Goal: Task Accomplishment & Management: Manage account settings

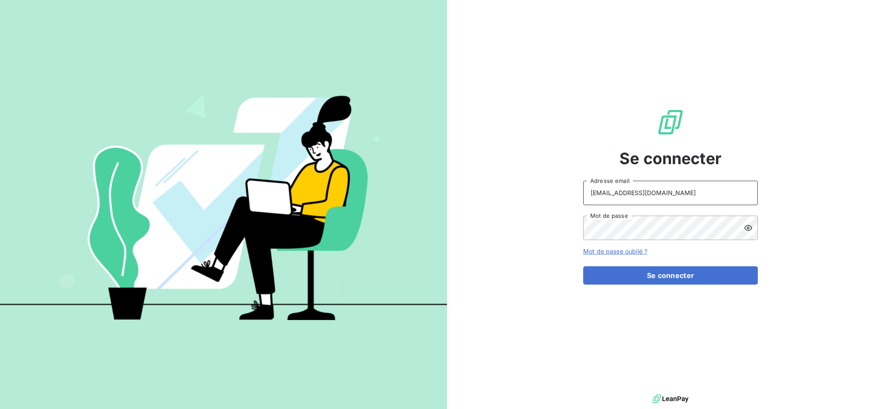
click at [696, 199] on input "[EMAIL_ADDRESS][DOMAIN_NAME]" at bounding box center [670, 193] width 175 height 24
type input "[EMAIL_ADDRESS][DOMAIN_NAME]"
click at [659, 283] on button "Se connecter" at bounding box center [670, 275] width 175 height 18
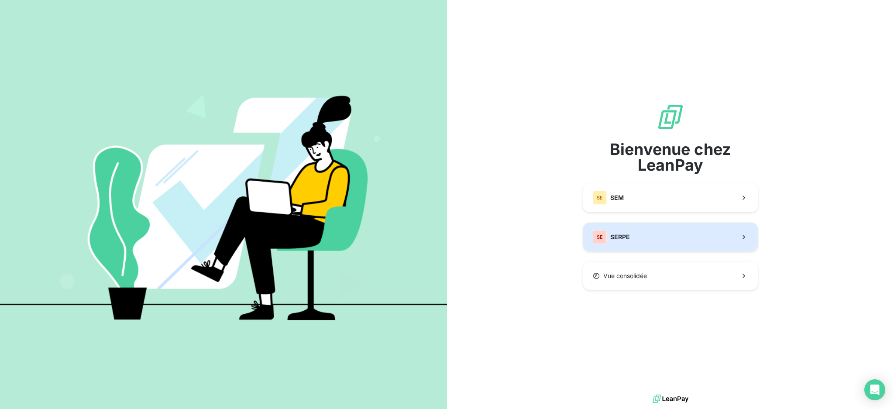
click at [630, 244] on button "SE SERPE" at bounding box center [670, 237] width 175 height 29
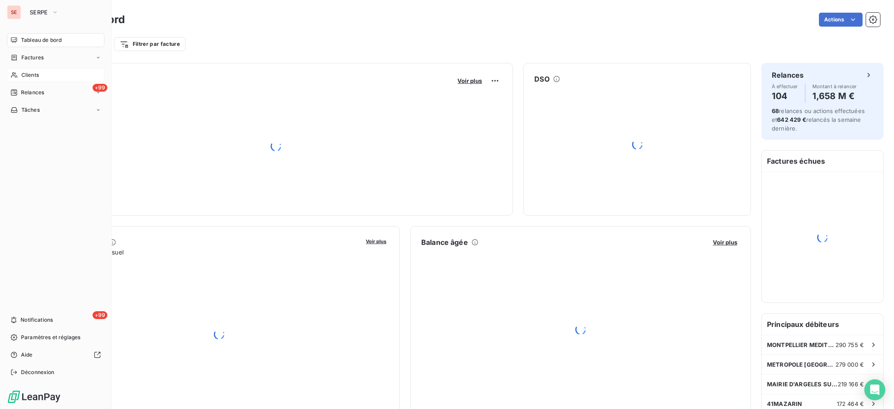
click at [13, 75] on icon at bounding box center [13, 75] width 7 height 7
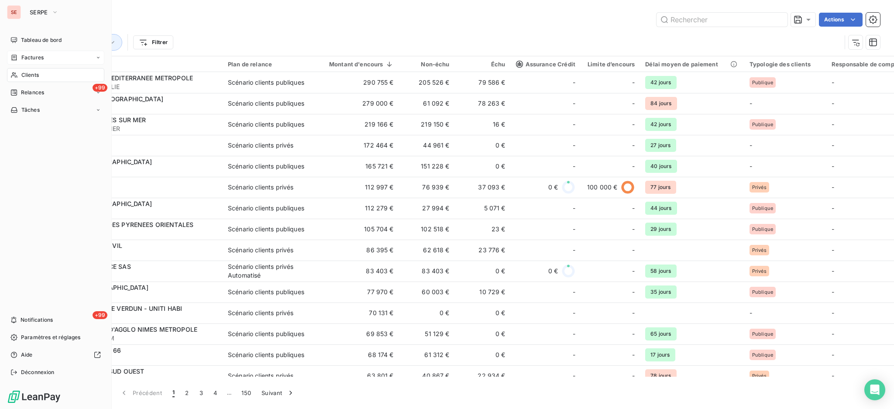
click at [42, 52] on div "Factures" at bounding box center [55, 58] width 97 height 14
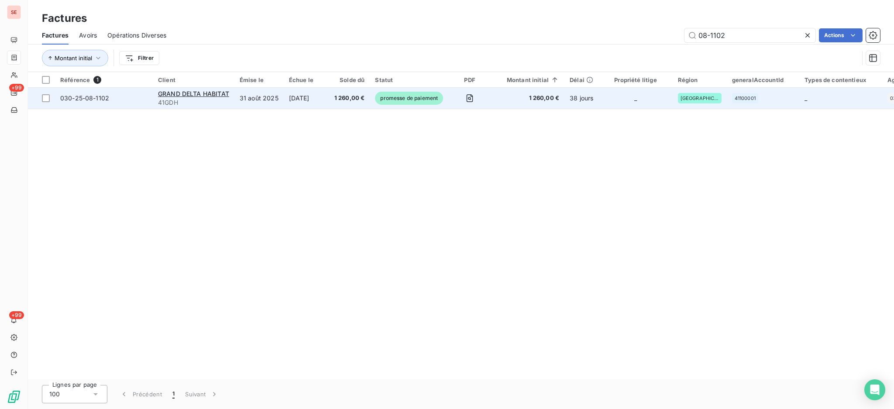
click at [208, 99] on span "41GDH" at bounding box center [193, 102] width 71 height 9
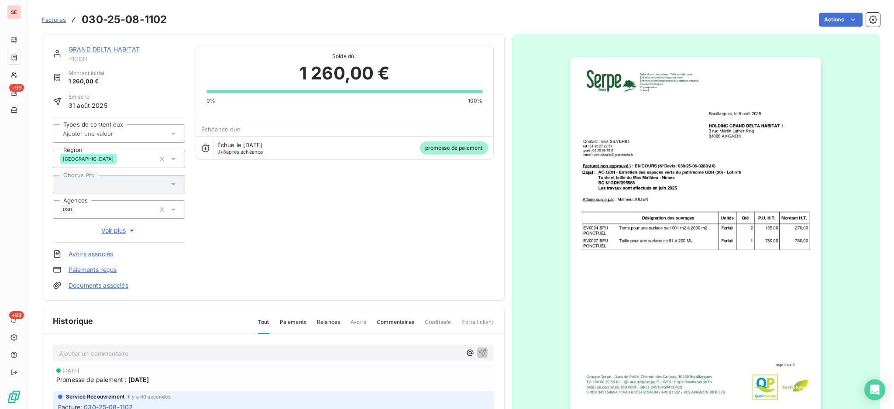
click at [102, 48] on link "GRAND DELTA HABITAT" at bounding box center [104, 48] width 71 height 7
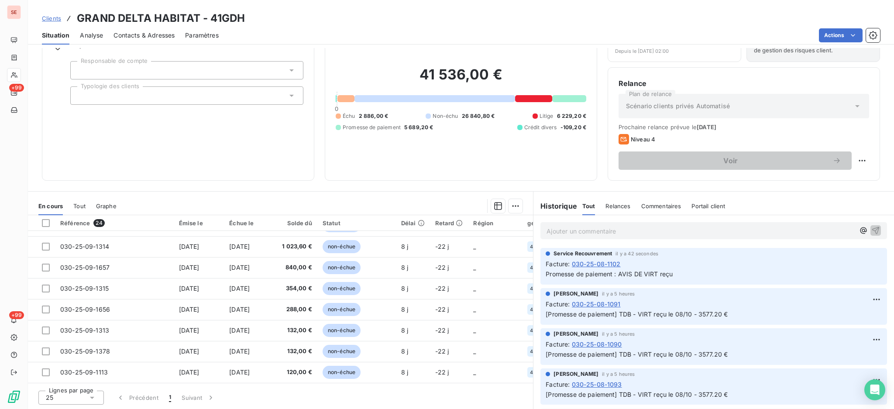
scroll to position [354, 0]
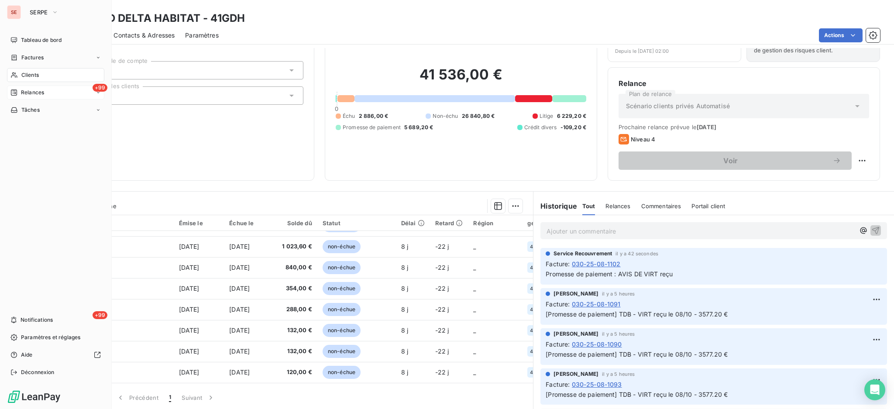
click at [35, 93] on span "Relances" at bounding box center [32, 93] width 23 height 8
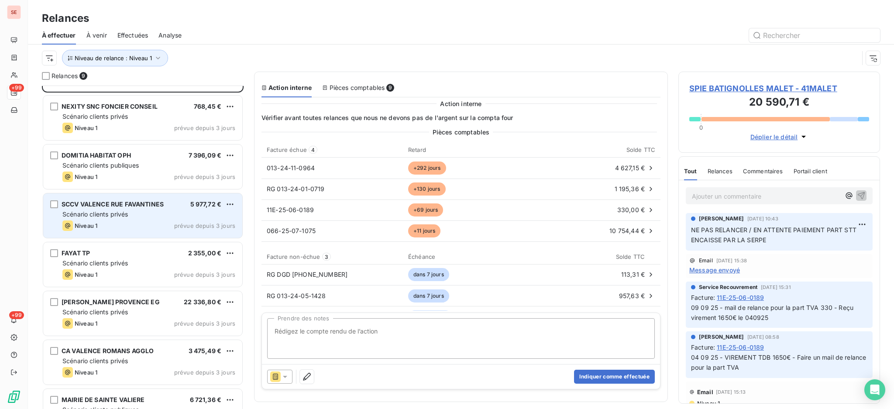
scroll to position [116, 0]
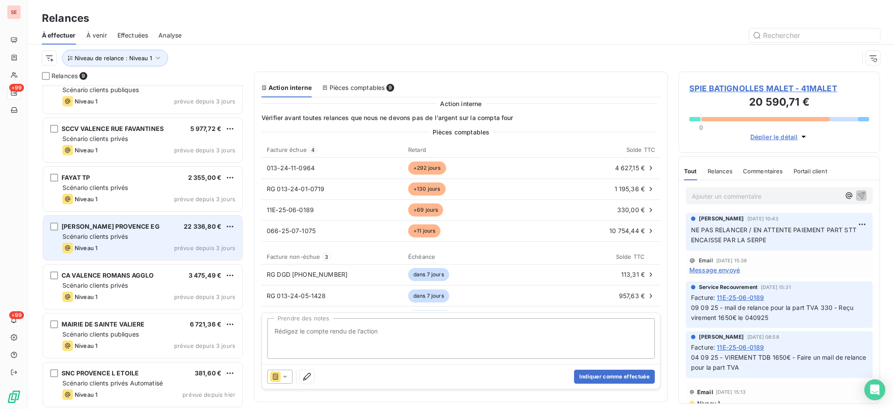
click at [152, 238] on div "Scénario clients privés" at bounding box center [148, 236] width 173 height 9
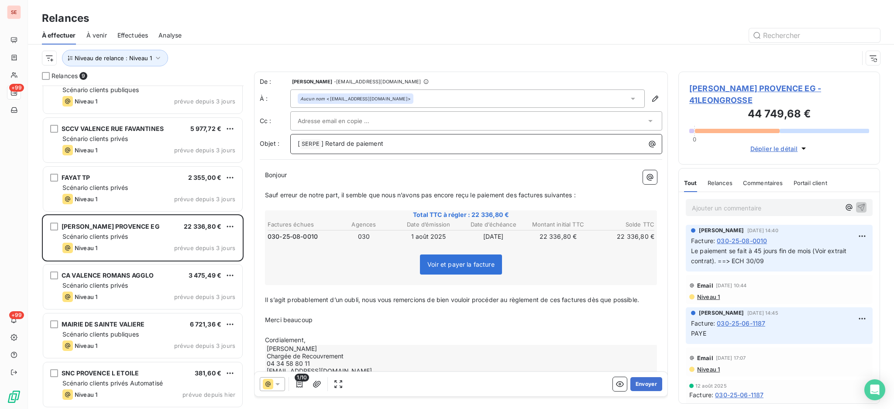
click at [450, 145] on p "[ SERPE ﻿ ] Retard de paiement" at bounding box center [479, 144] width 362 height 10
click at [726, 84] on span "[PERSON_NAME] PROVENCE EG - 41LEONGROSSE" at bounding box center [780, 95] width 180 height 24
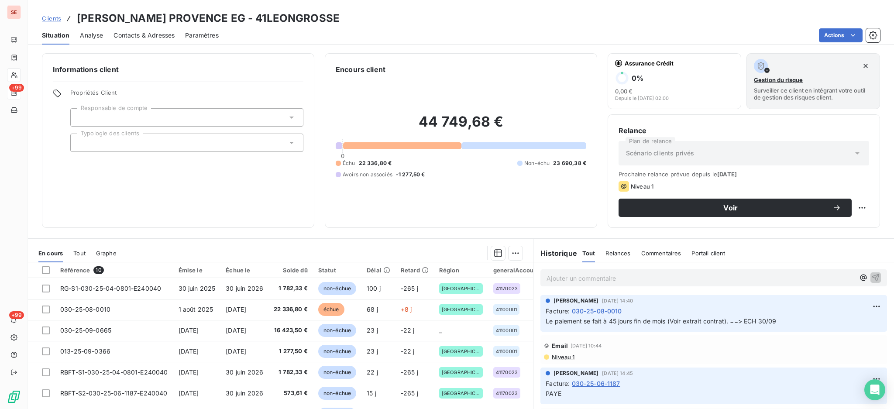
click at [157, 39] on span "Contacts & Adresses" at bounding box center [144, 35] width 61 height 9
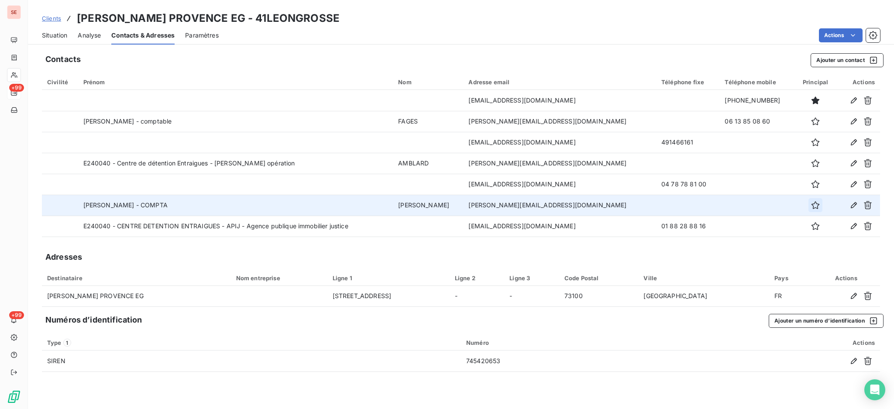
click at [811, 204] on icon "button" at bounding box center [815, 205] width 9 height 9
click at [829, 55] on button "Ajouter un contact" at bounding box center [847, 60] width 73 height 14
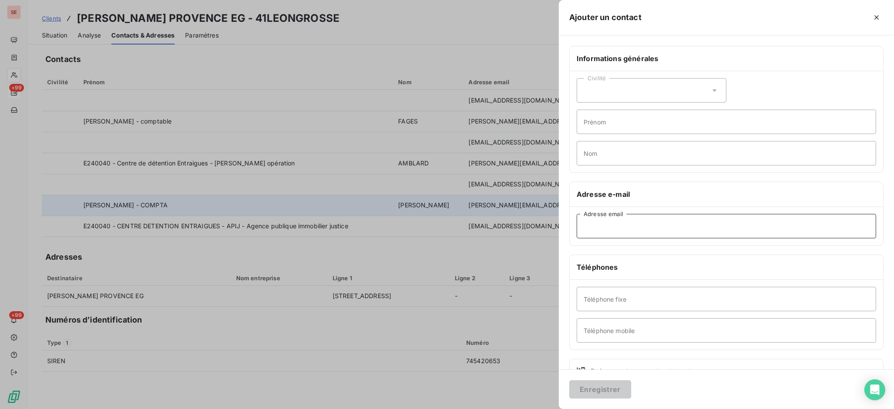
click at [600, 223] on input "Adresse email" at bounding box center [727, 226] width 300 height 24
paste input "[PERSON_NAME] <[PERSON_NAME][EMAIL_ADDRESS][DOMAIN_NAME]>"
drag, startPoint x: 640, startPoint y: 226, endPoint x: 530, endPoint y: 226, distance: 110.0
click at [530, 409] on div "Ajouter un contact Informations générales Civilité Prénom Nom Adresse e-mail [P…" at bounding box center [447, 409] width 894 height 0
type input "[PERSON_NAME][EMAIL_ADDRESS][DOMAIN_NAME]"
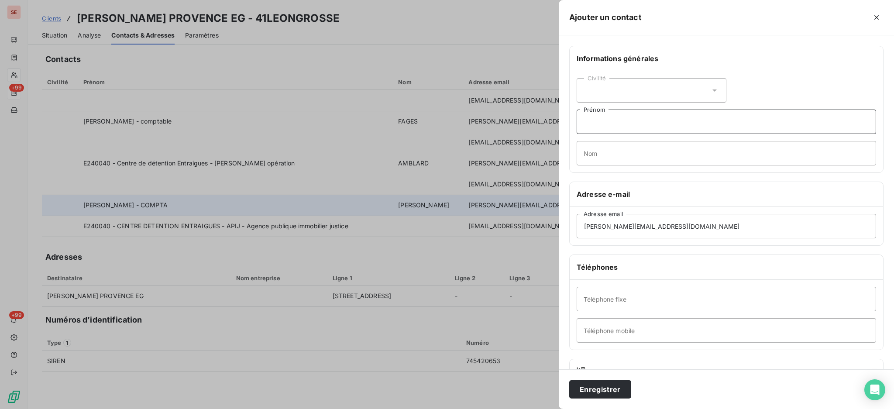
click at [596, 125] on input "Prénom" at bounding box center [727, 122] width 300 height 24
paste input "[PERSON_NAME] <"
drag, startPoint x: 652, startPoint y: 119, endPoint x: 607, endPoint y: 119, distance: 45.0
click at [607, 119] on input "[PERSON_NAME] <" at bounding box center [727, 122] width 300 height 24
type input "[PERSON_NAME]"
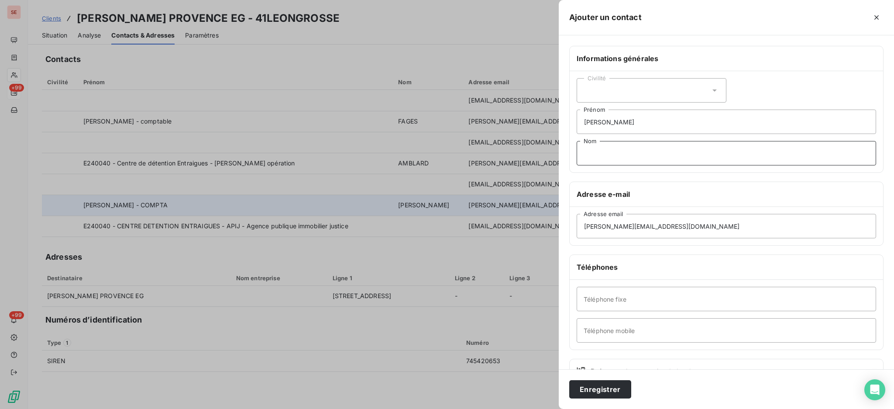
click at [590, 152] on input "Nom" at bounding box center [727, 153] width 300 height 24
paste input "ALCARAZ <"
type input "ALCARAZ"
click at [619, 332] on input "Téléphone mobile" at bounding box center [727, 330] width 300 height 24
type input "06 83 09 95 05"
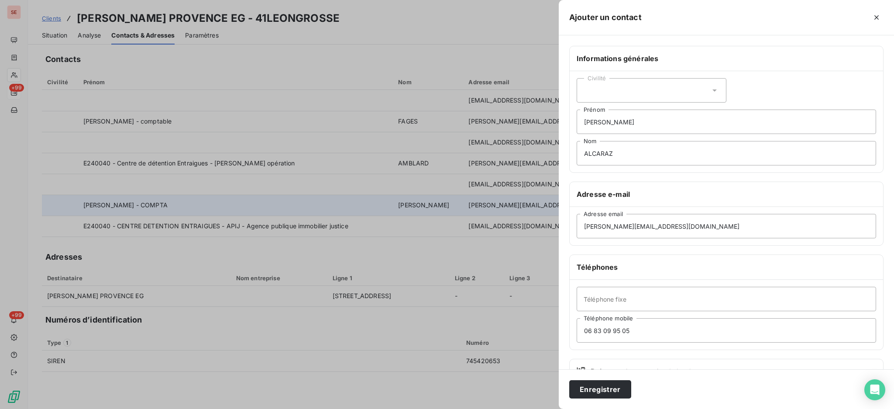
click at [713, 90] on icon at bounding box center [715, 91] width 4 height 2
click at [681, 116] on li "Madame" at bounding box center [652, 112] width 150 height 16
click at [710, 90] on icon at bounding box center [714, 90] width 9 height 9
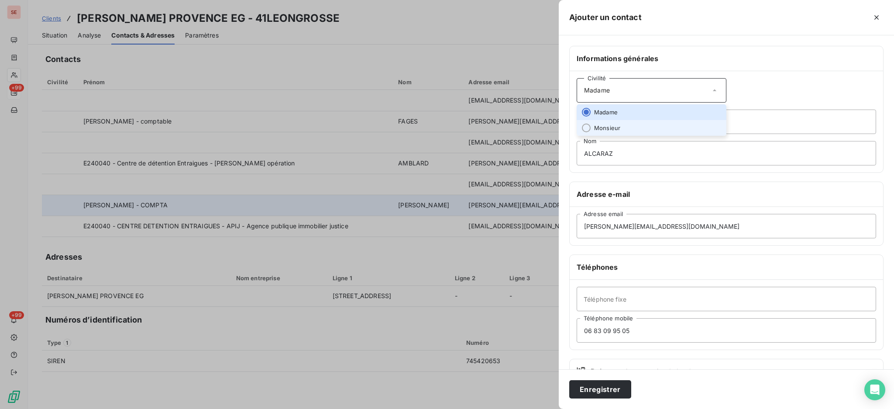
click at [689, 131] on li "Monsieur" at bounding box center [652, 128] width 150 height 16
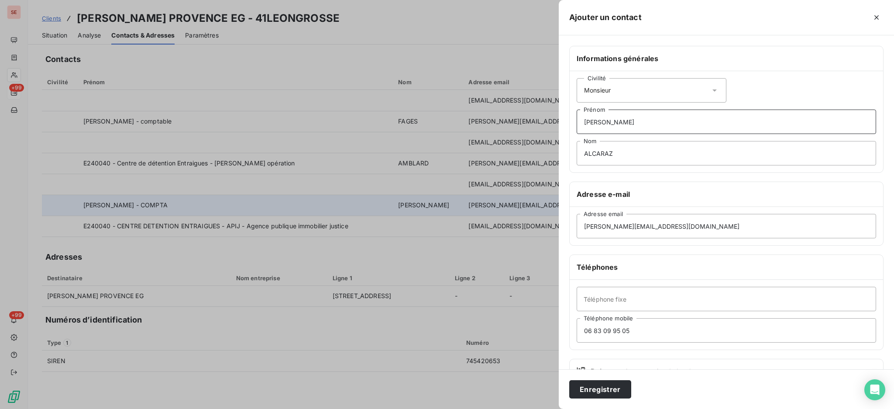
click at [693, 123] on input "[PERSON_NAME]" at bounding box center [727, 122] width 300 height 24
type input "[PERSON_NAME]"
click at [616, 386] on button "Enregistrer" at bounding box center [600, 389] width 62 height 18
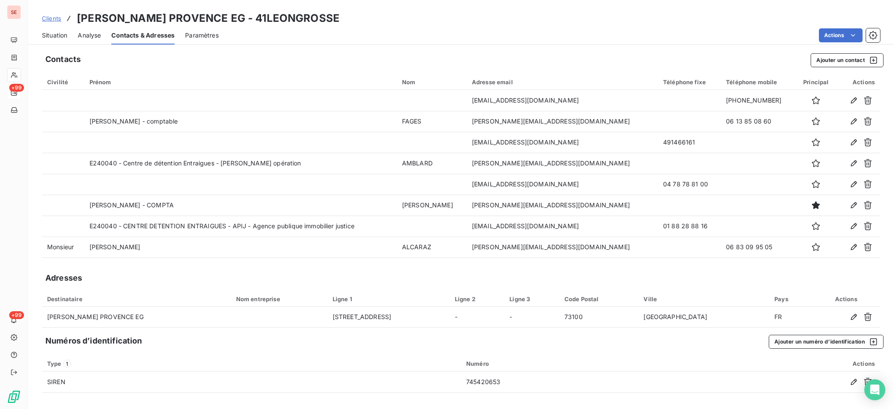
click at [66, 36] on span "Situation" at bounding box center [54, 35] width 25 height 9
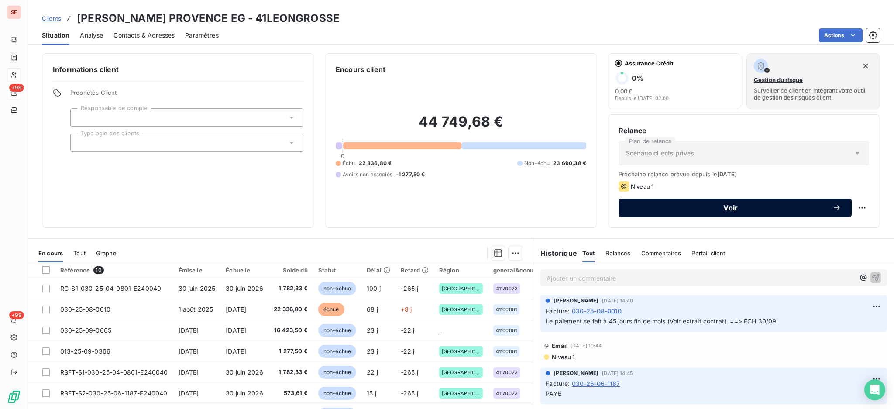
click at [653, 201] on button "Voir" at bounding box center [735, 208] width 233 height 18
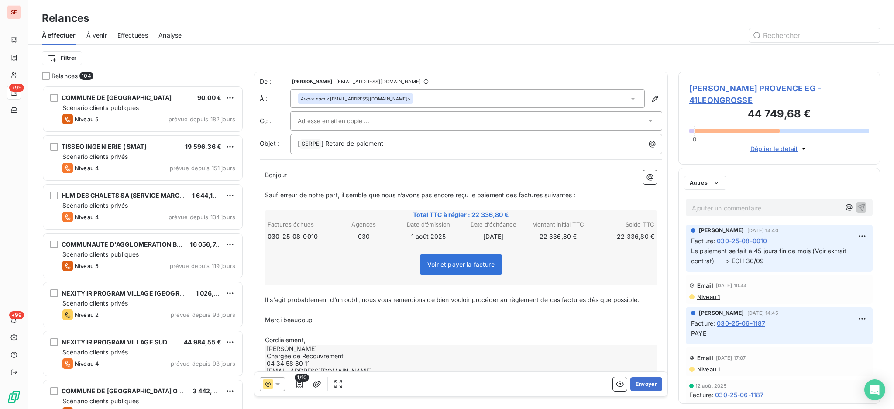
scroll to position [315, 193]
click at [416, 141] on p "[ SERPE ﻿ ] Retard de paiement" at bounding box center [479, 144] width 362 height 10
click at [631, 98] on icon at bounding box center [633, 99] width 4 height 2
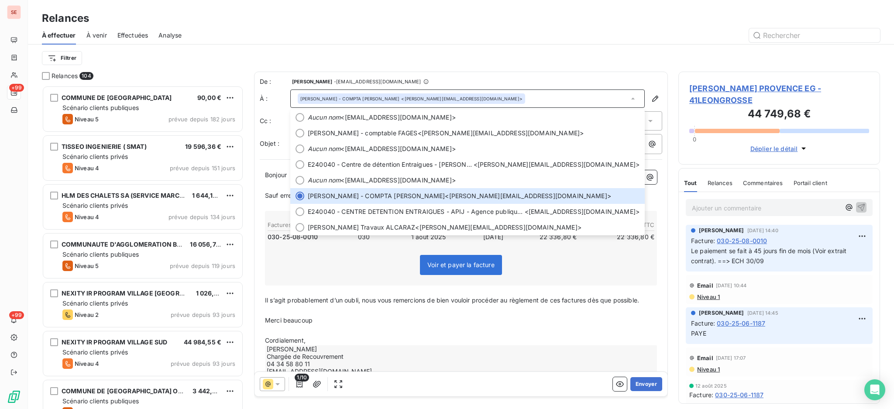
click at [629, 102] on icon at bounding box center [633, 98] width 9 height 9
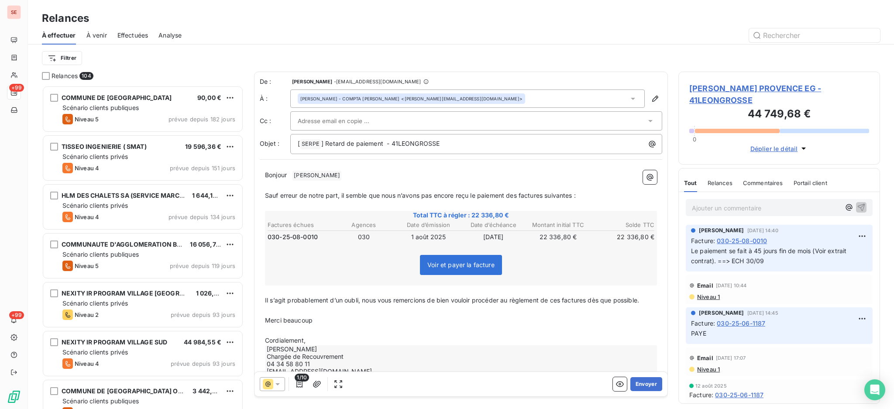
click at [648, 121] on icon at bounding box center [650, 121] width 4 height 2
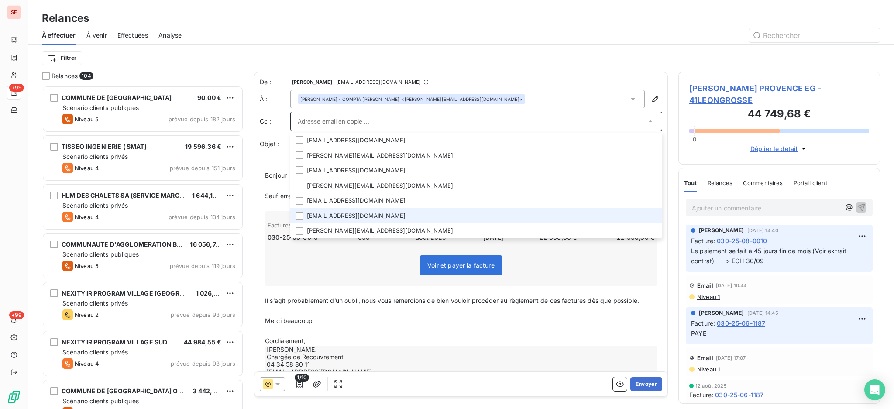
scroll to position [19, 0]
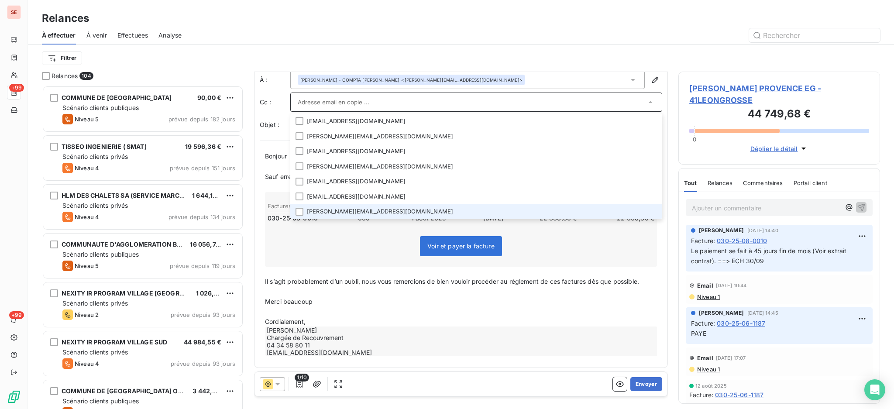
click at [353, 213] on li "[PERSON_NAME][EMAIL_ADDRESS][DOMAIN_NAME]" at bounding box center [476, 211] width 372 height 15
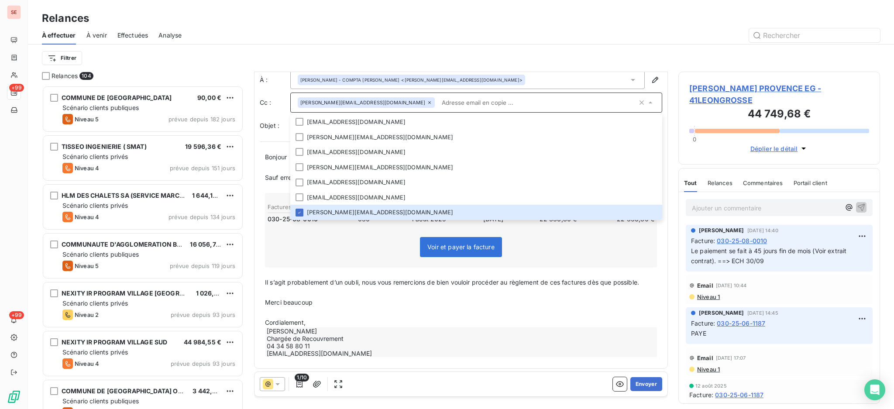
click at [511, 51] on div "Filtrer" at bounding box center [461, 58] width 838 height 17
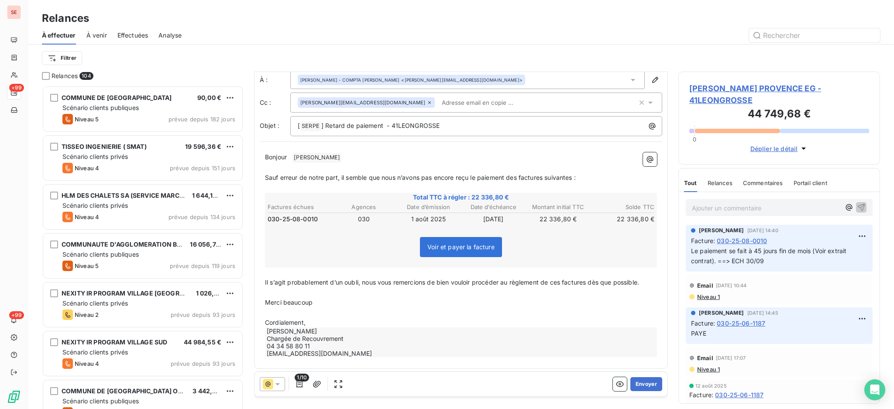
click at [309, 321] on p "Cordialement," at bounding box center [461, 323] width 392 height 10
drag, startPoint x: 312, startPoint y: 310, endPoint x: 247, endPoint y: 297, distance: 66.8
click at [247, 297] on div "Relances 104 COMMUNE DE [GEOGRAPHIC_DATA] 90,00 € Scénario clients publiques Ni…" at bounding box center [461, 241] width 866 height 338
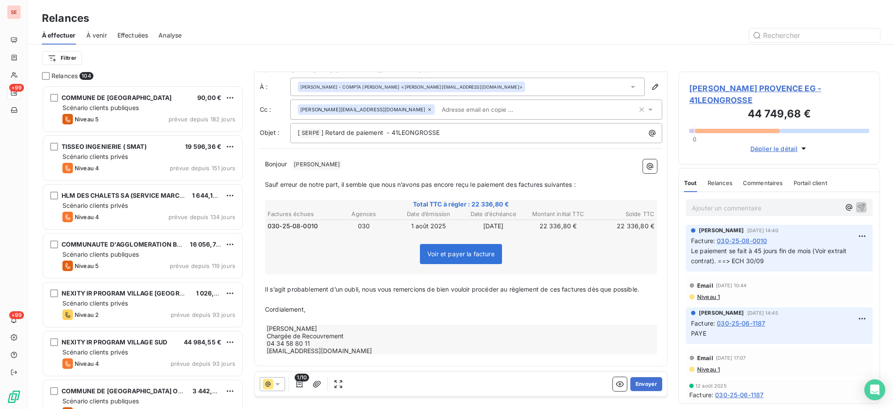
scroll to position [10, 0]
click at [715, 89] on span "[PERSON_NAME] PROVENCE EG - 41LEONGROSSE" at bounding box center [780, 95] width 180 height 24
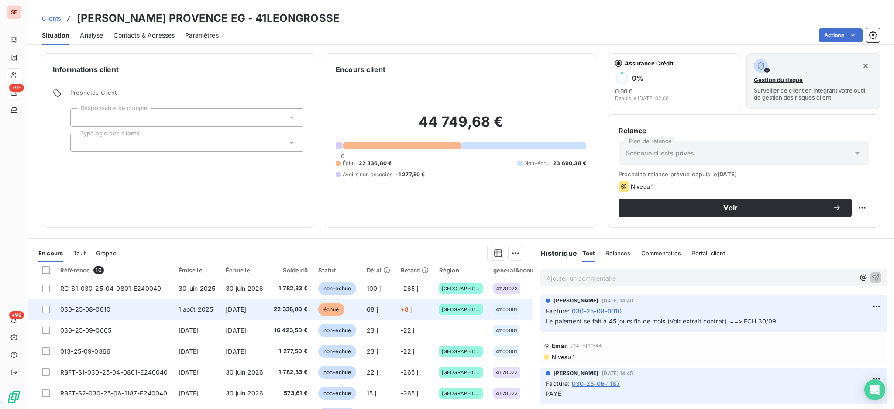
click at [276, 312] on td "22 336,80 €" at bounding box center [291, 309] width 45 height 21
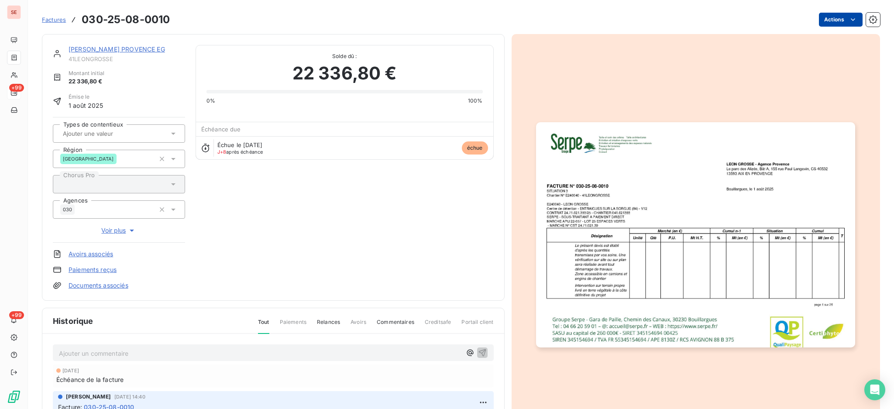
click at [829, 18] on html "SE +99 +99 Factures 030-25-08-0010 Actions [PERSON_NAME] PROVENCE EG 41LEONGROS…" at bounding box center [447, 204] width 894 height 409
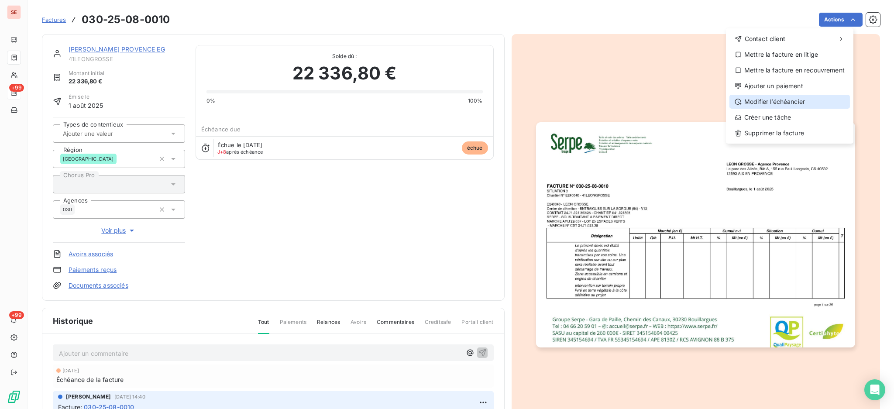
click at [796, 97] on div "Modifier l’échéancier" at bounding box center [790, 102] width 121 height 14
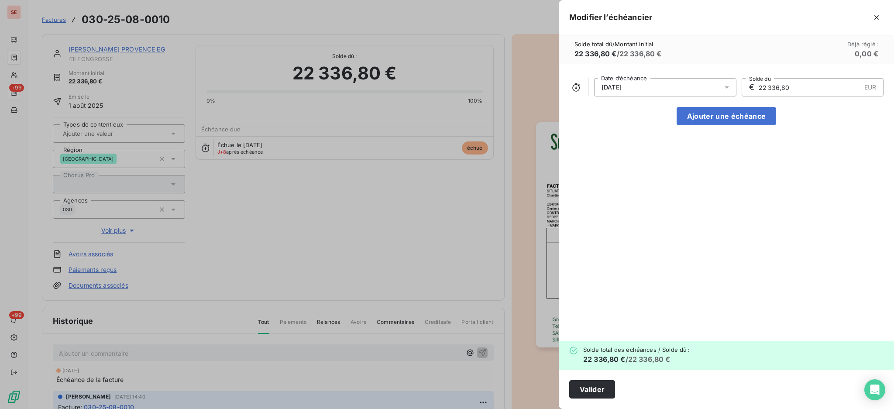
click at [727, 87] on icon at bounding box center [727, 87] width 4 height 2
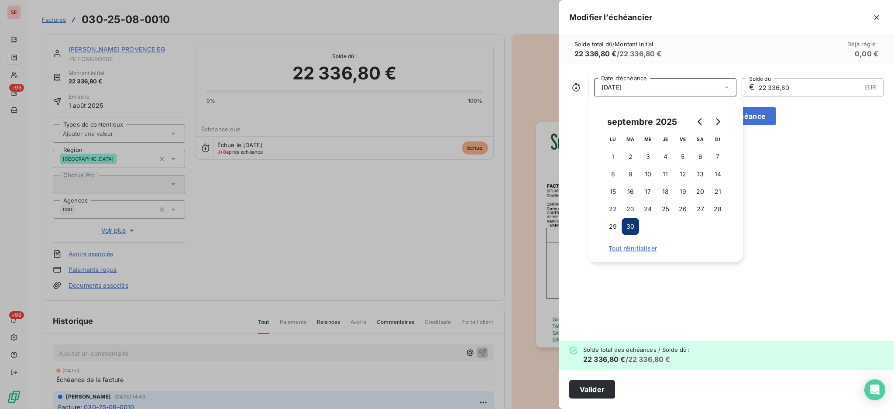
click at [872, 209] on div "[DATE] Date d’échéance € 22 336,80 EUR Solde dû Ajouter une échéance" at bounding box center [726, 202] width 335 height 277
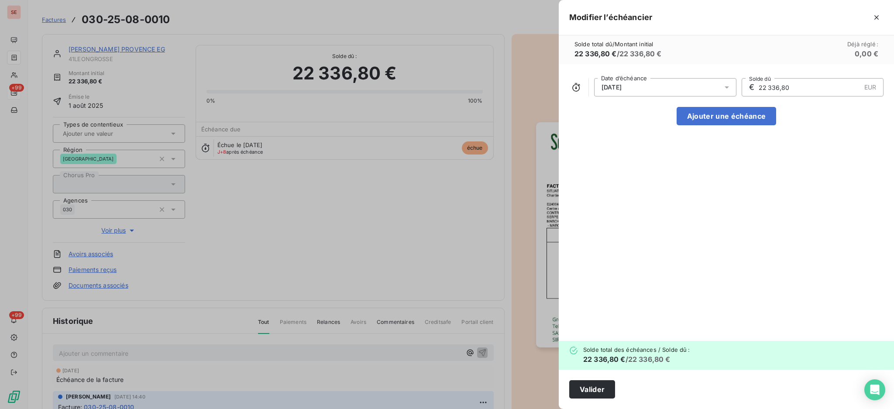
click at [292, 173] on div at bounding box center [447, 204] width 894 height 409
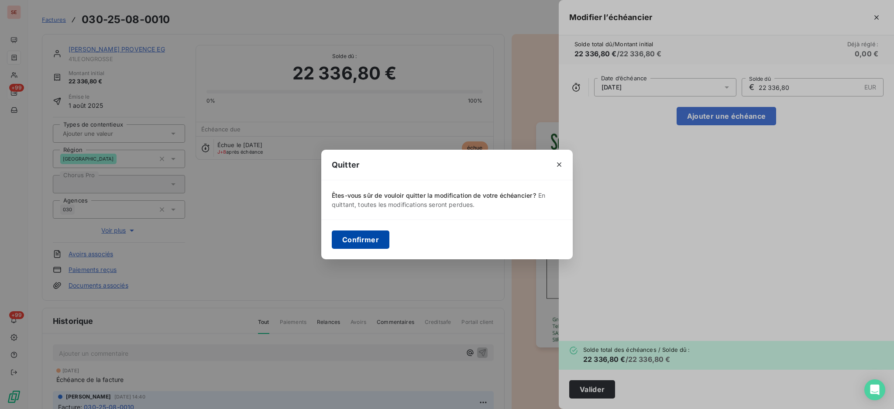
click at [369, 238] on button "Confirmer" at bounding box center [361, 240] width 58 height 18
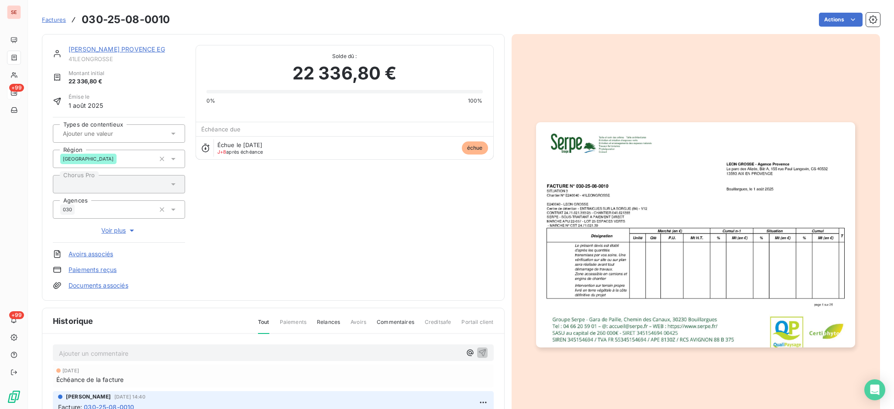
click at [122, 46] on link "[PERSON_NAME] PROVENCE EG" at bounding box center [117, 48] width 97 height 7
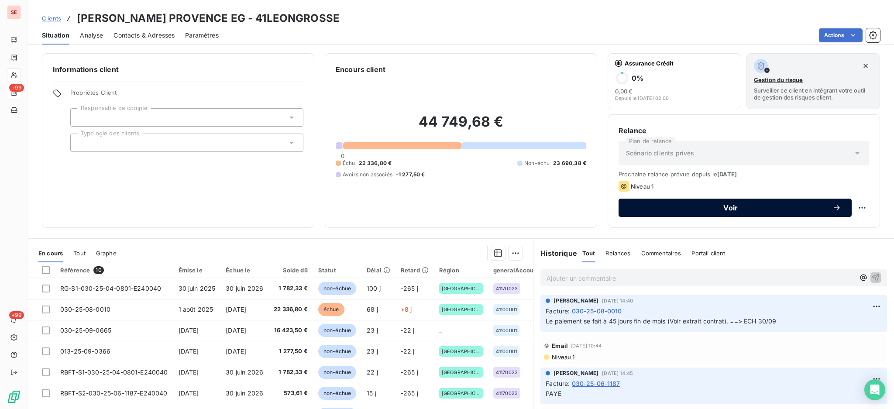
click at [696, 213] on button "Voir" at bounding box center [735, 208] width 233 height 18
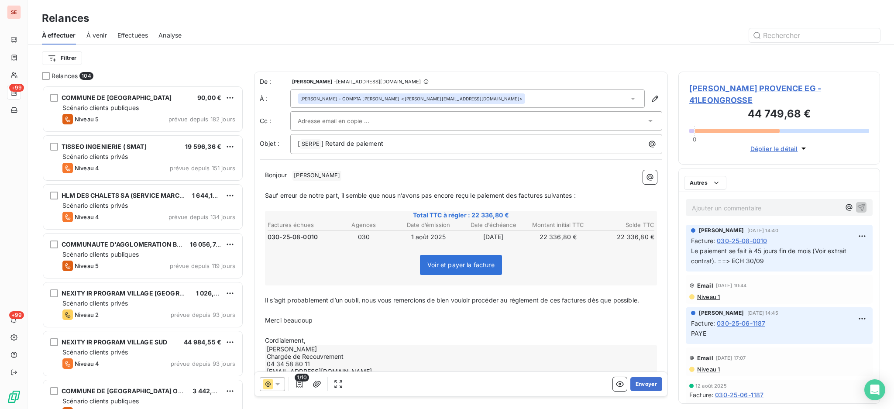
scroll to position [315, 193]
click at [646, 117] on icon at bounding box center [650, 121] width 9 height 9
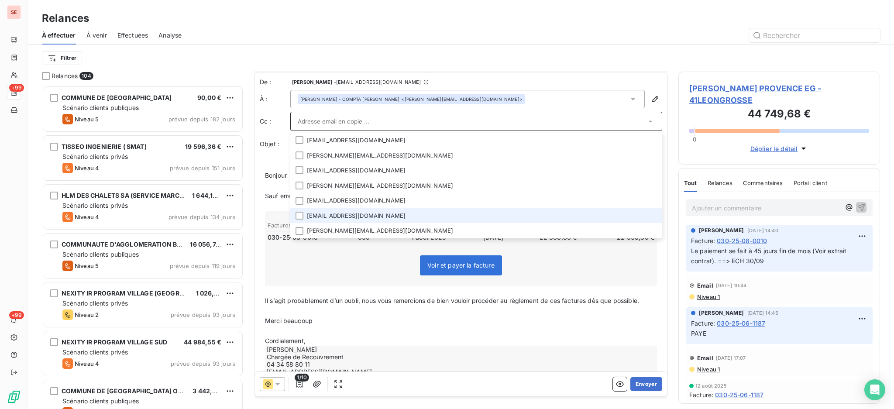
scroll to position [19, 0]
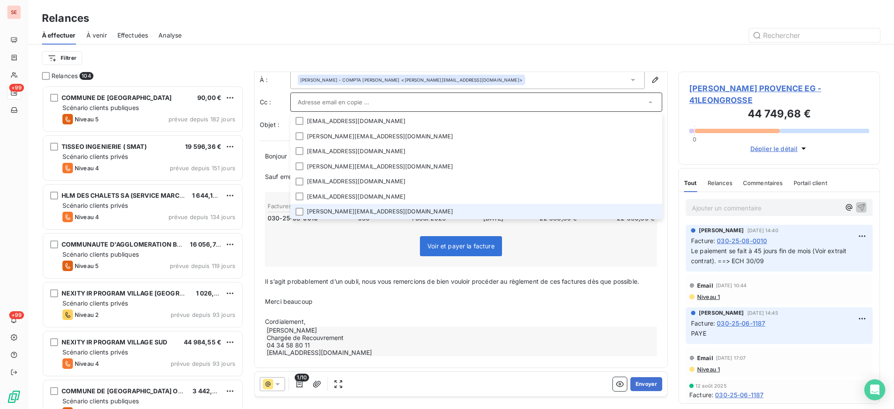
click at [393, 211] on li "[PERSON_NAME][EMAIL_ADDRESS][DOMAIN_NAME]" at bounding box center [476, 211] width 372 height 15
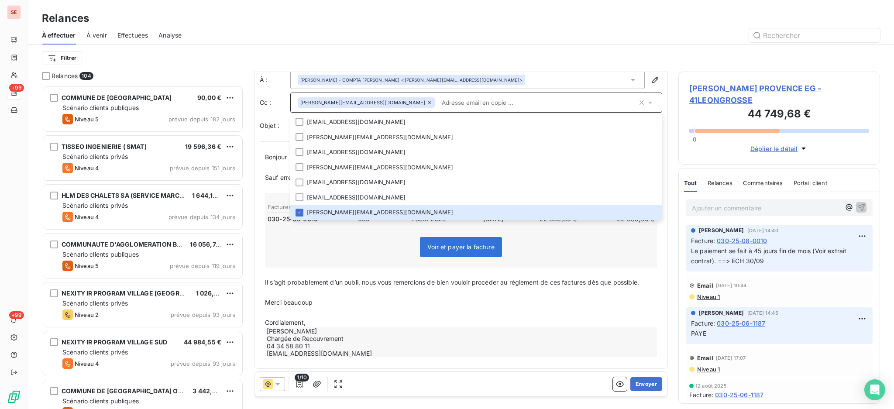
click at [472, 95] on div "[PERSON_NAME][EMAIL_ADDRESS][DOMAIN_NAME]" at bounding box center [476, 103] width 372 height 20
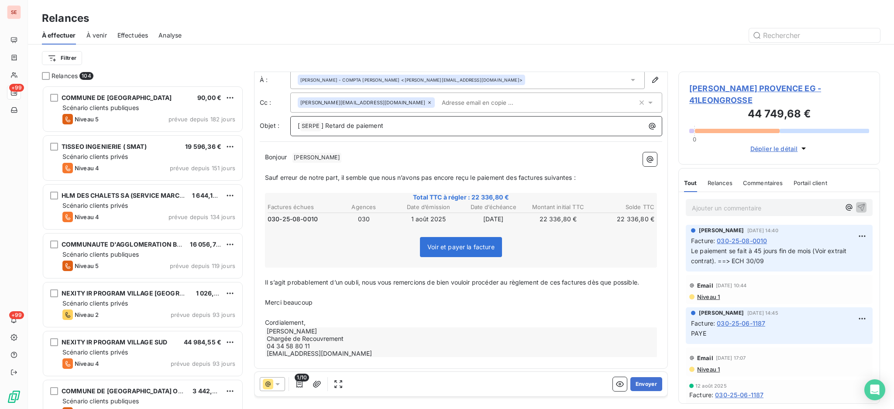
click at [458, 126] on p "[ SERPE ﻿ ] Retard de paiement" at bounding box center [479, 126] width 362 height 10
click at [326, 318] on p "Cordialement," at bounding box center [461, 322] width 392 height 10
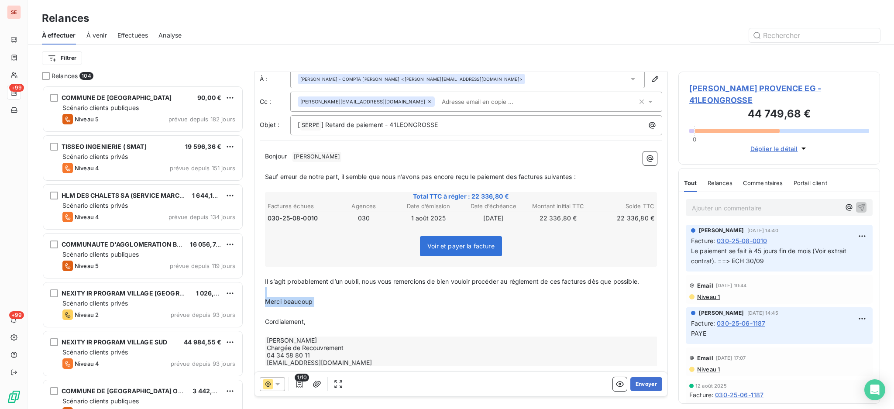
drag, startPoint x: 294, startPoint y: 310, endPoint x: 266, endPoint y: 289, distance: 35.0
click at [266, 289] on div "Bonjour ﻿ [PERSON_NAME] ﻿ ﻿ ﻿ Sauf erreur de notre part, il semble que nous n’a…" at bounding box center [461, 260] width 392 height 216
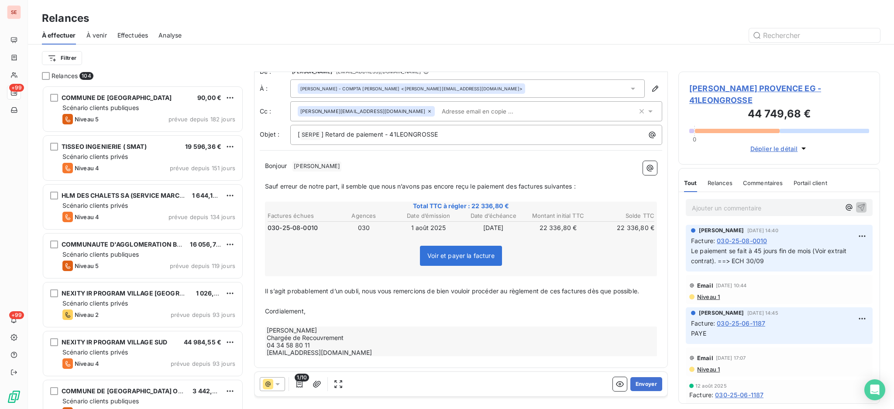
scroll to position [0, 0]
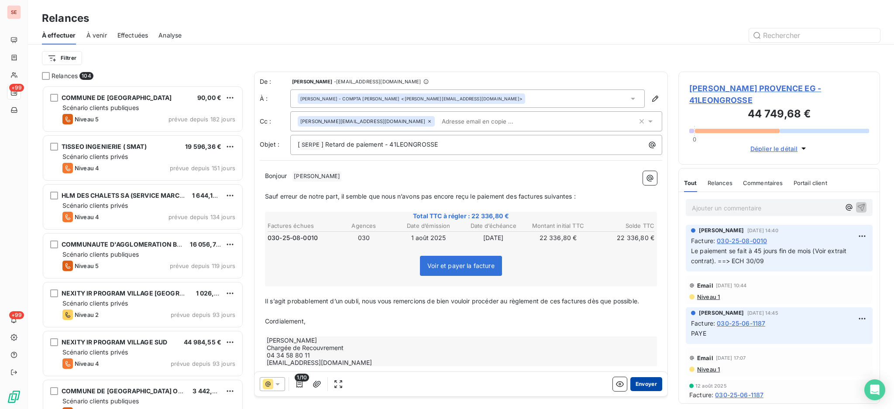
click at [639, 386] on button "Envoyer" at bounding box center [647, 384] width 32 height 14
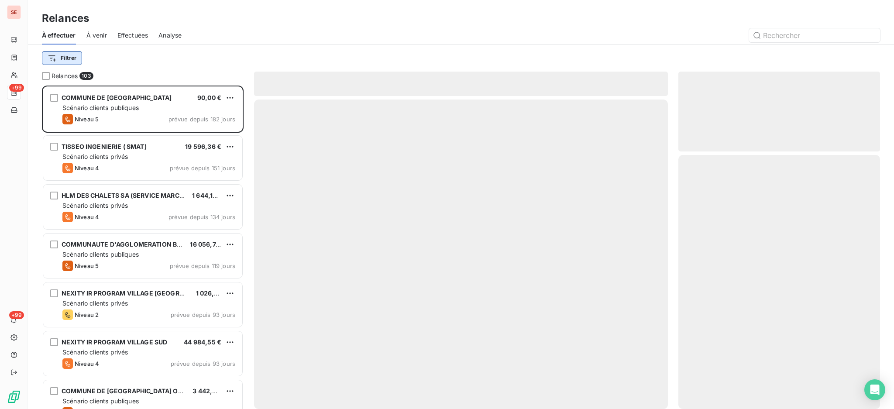
click at [68, 57] on html "SE +99 +99 Relances À effectuer À venir Effectuées Analyse Filtrer Relances 103…" at bounding box center [447, 204] width 894 height 409
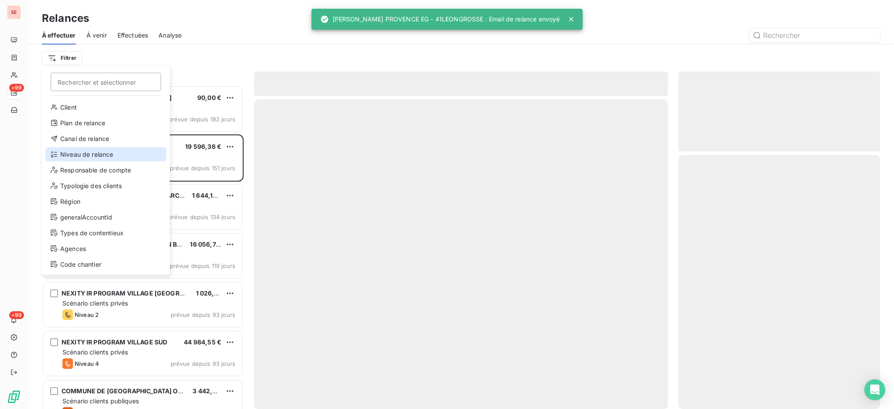
click at [76, 155] on div "Niveau de relance" at bounding box center [105, 155] width 121 height 14
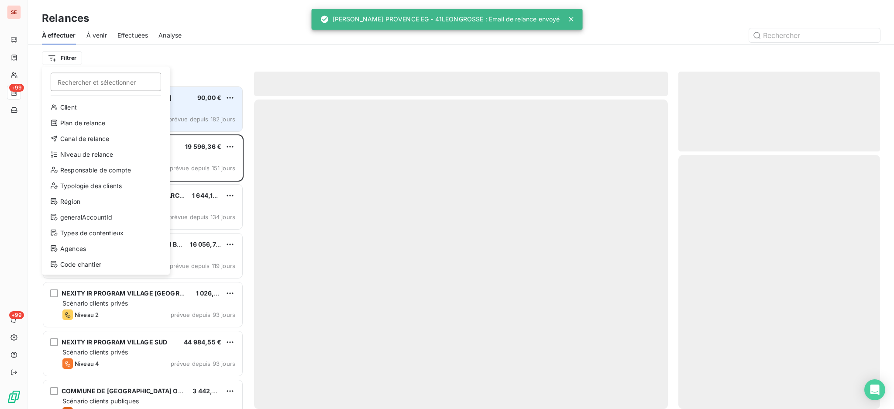
scroll to position [9, 9]
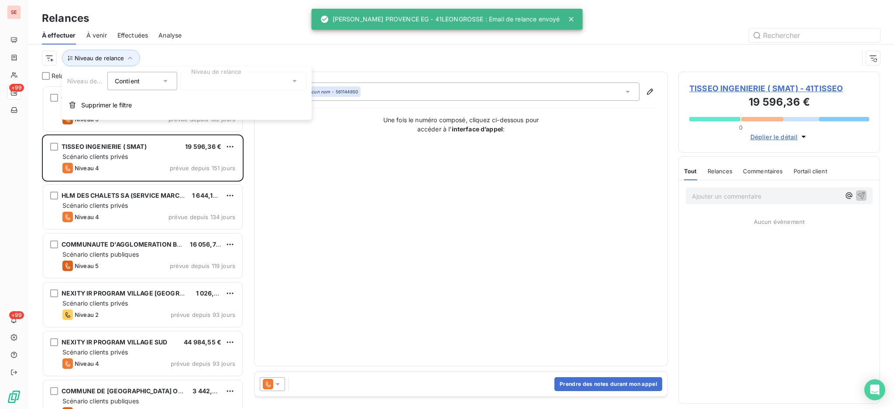
click at [298, 81] on icon at bounding box center [294, 81] width 9 height 9
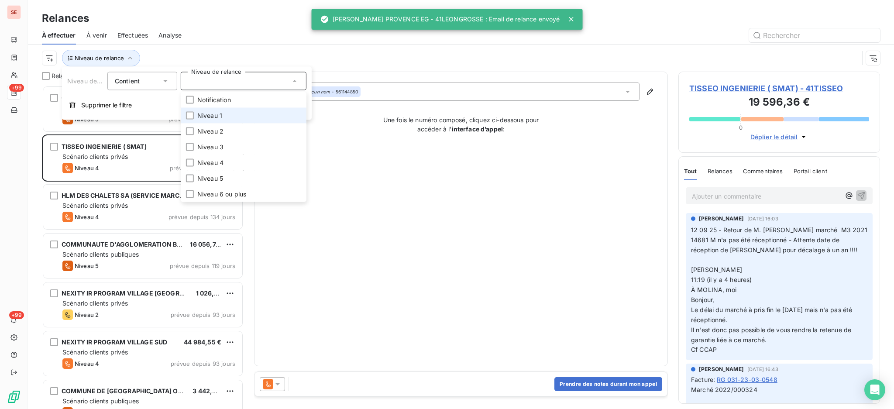
click at [236, 118] on li "Niveau 1" at bounding box center [244, 116] width 126 height 16
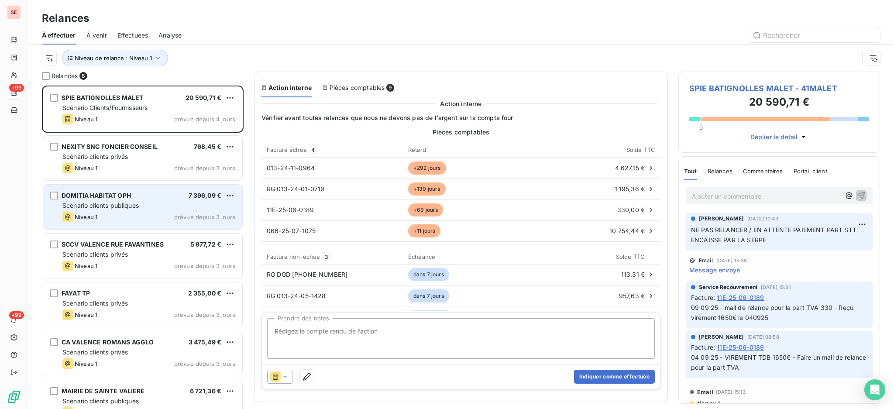
click at [117, 203] on span "Scénario clients publiques" at bounding box center [100, 205] width 76 height 7
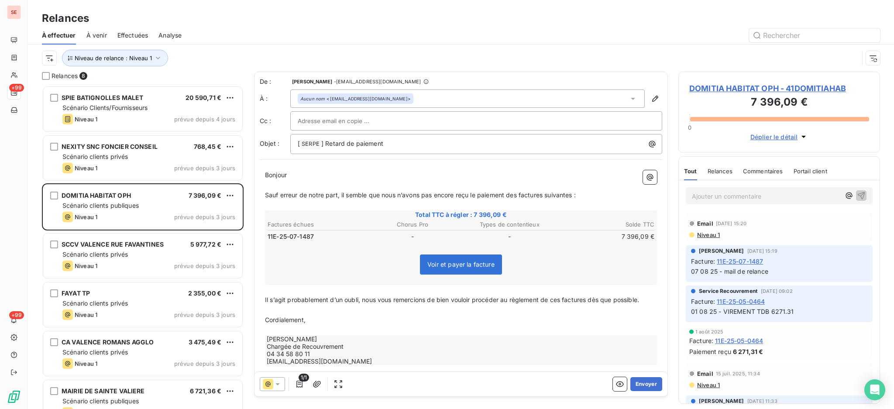
click at [740, 87] on span "DOMITIA HABITAT OPH - 41DOMITIAHAB" at bounding box center [780, 89] width 180 height 12
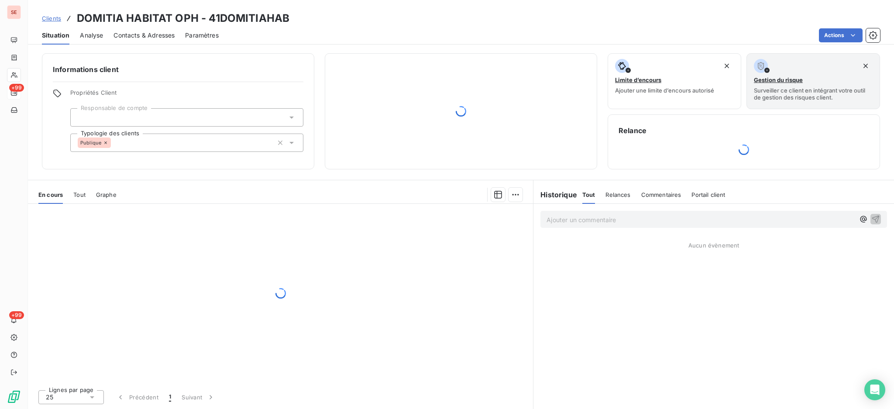
click at [152, 34] on span "Contacts & Adresses" at bounding box center [144, 35] width 61 height 9
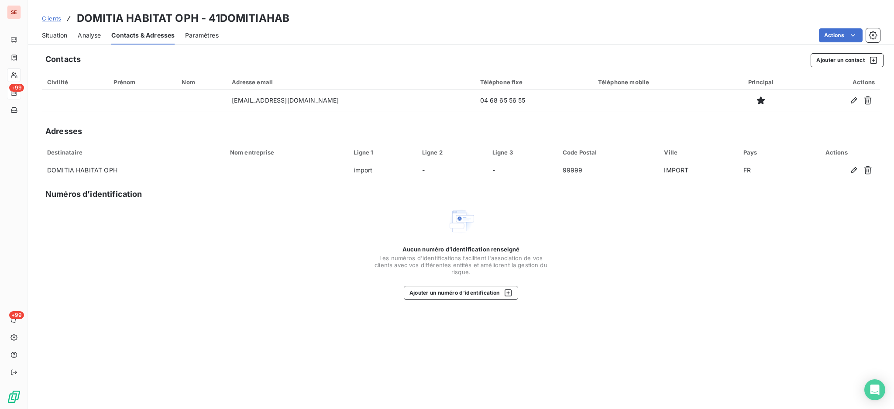
click at [62, 34] on span "Situation" at bounding box center [54, 35] width 25 height 9
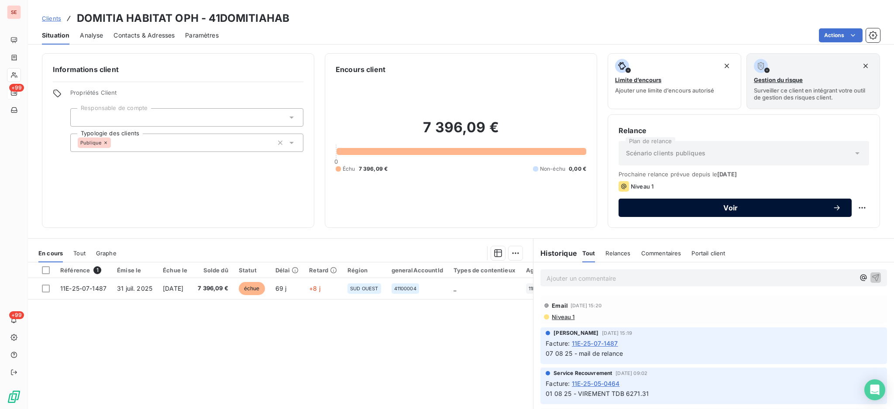
click at [738, 205] on span "Voir" at bounding box center [730, 207] width 203 height 7
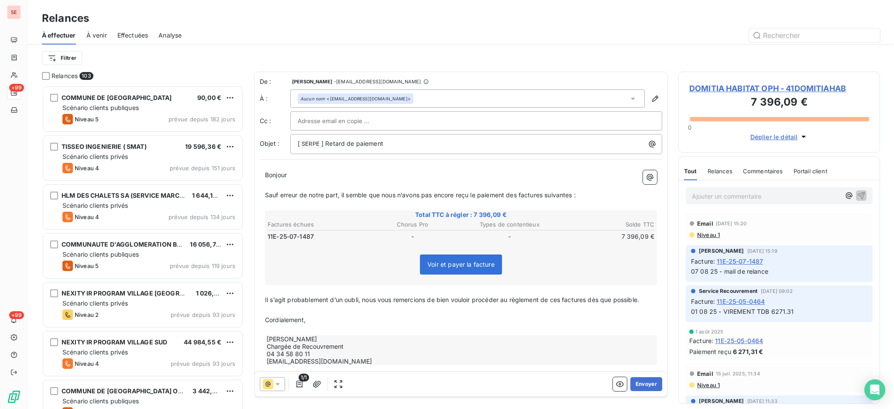
scroll to position [315, 193]
click at [57, 57] on html "SE +99 +99 Relances À effectuer À venir Effectuées Analyse Filtrer Relances 103…" at bounding box center [447, 204] width 894 height 409
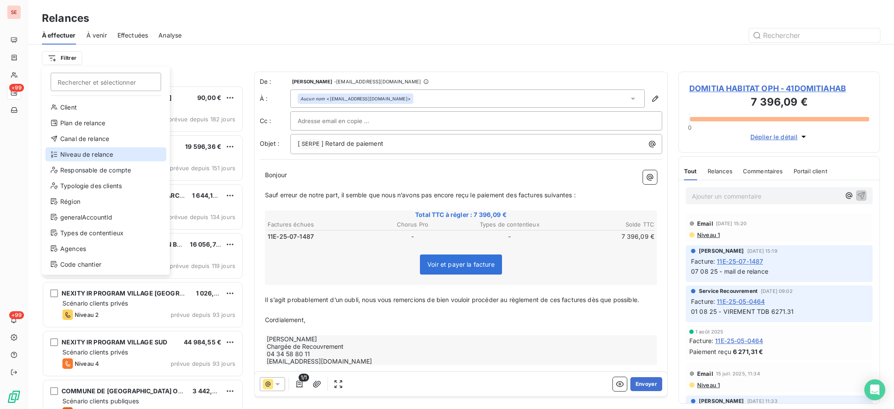
click at [93, 151] on div "Niveau de relance" at bounding box center [105, 155] width 121 height 14
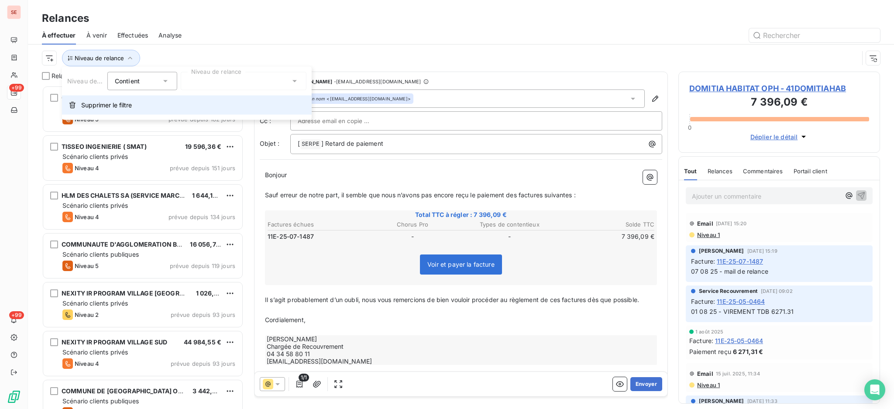
scroll to position [9, 9]
click at [294, 82] on icon at bounding box center [294, 81] width 9 height 9
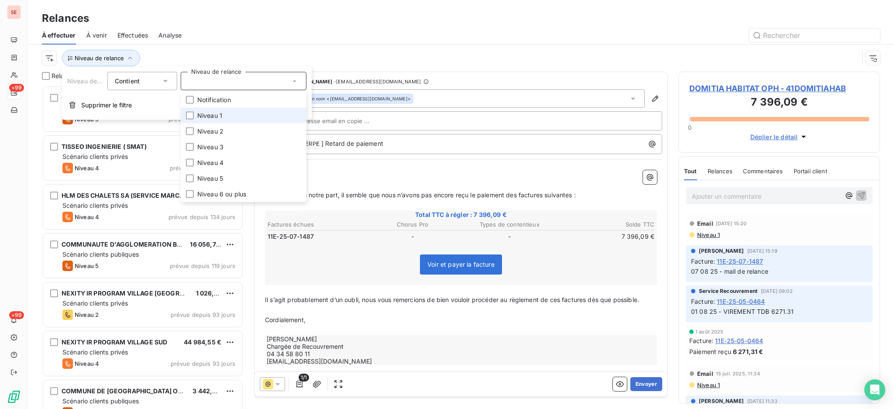
click at [259, 116] on li "Niveau 1" at bounding box center [244, 116] width 126 height 16
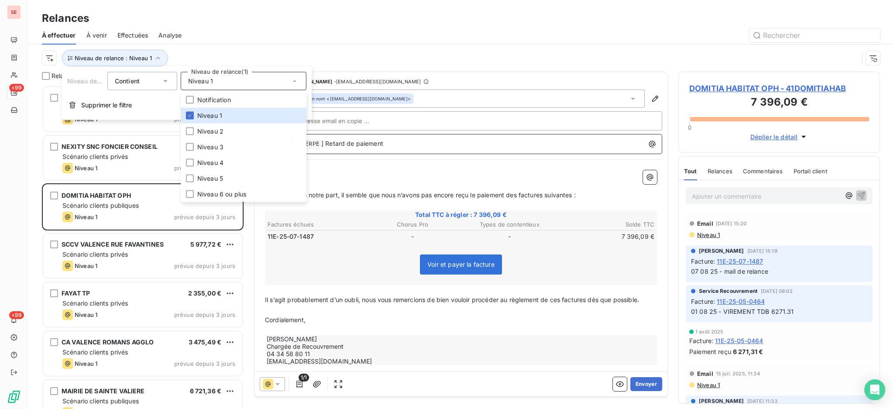
click at [417, 149] on p "[ SERPE ﻿ ] Retard de paiement" at bounding box center [479, 144] width 362 height 10
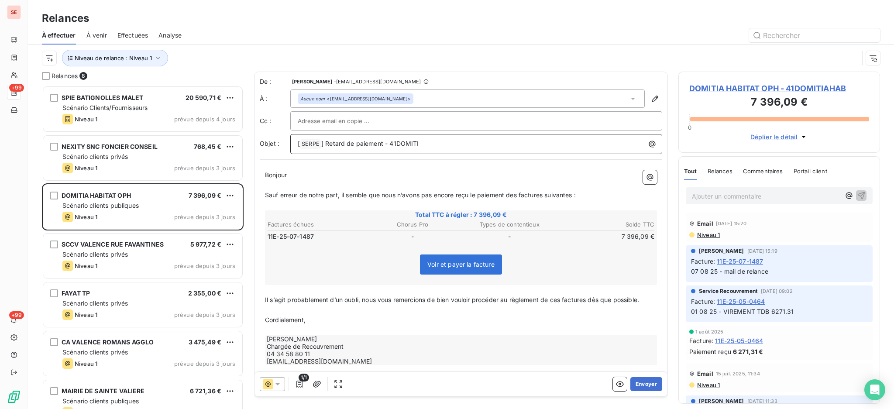
click at [424, 138] on div "[ SERPE ﻿ ] Retard de paiement - 41DOMITI" at bounding box center [476, 143] width 366 height 12
drag, startPoint x: 444, startPoint y: 146, endPoint x: 383, endPoint y: 136, distance: 61.5
click at [383, 136] on div "[ SERPE ﻿ ] Retard de paiement - 41DOMITIAHAB" at bounding box center [476, 144] width 372 height 20
copy span "- 41DOMITIAHAB"
click at [807, 89] on span "DOMITIA HABITAT OPH - 41DOMITIAHAB" at bounding box center [780, 89] width 180 height 12
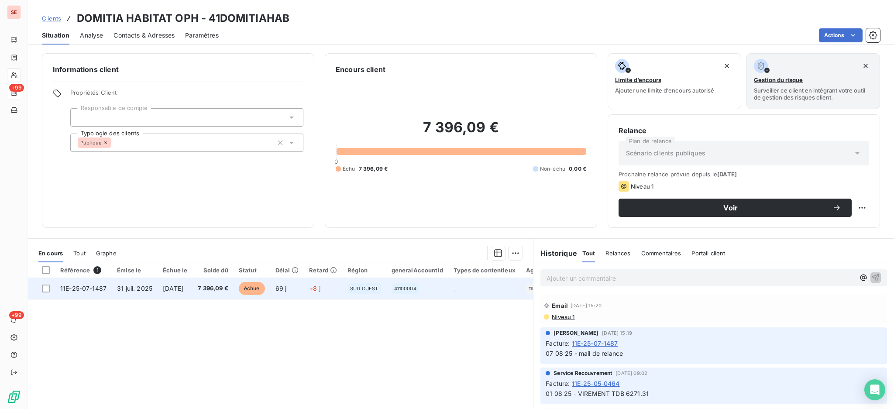
click at [228, 285] on span "7 396,09 €" at bounding box center [213, 288] width 31 height 9
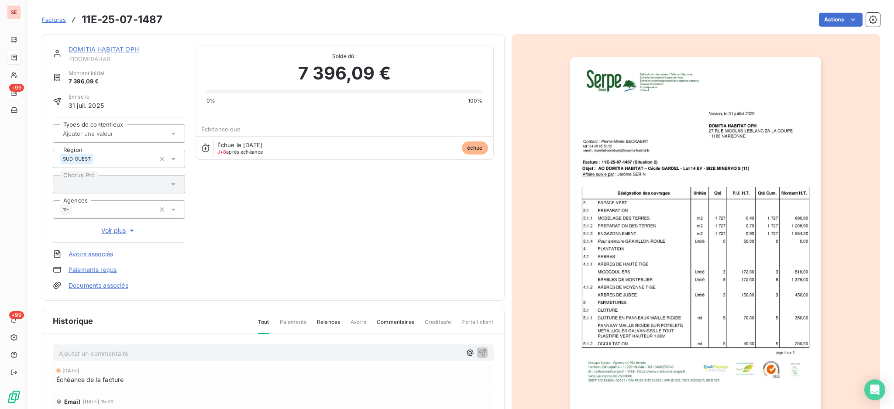
click at [83, 47] on link "DOMITIA HABITAT OPH" at bounding box center [104, 48] width 70 height 7
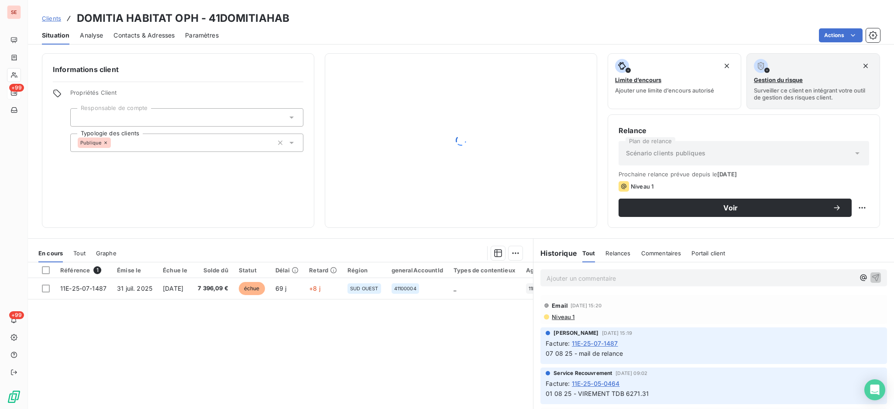
click at [164, 33] on span "Contacts & Adresses" at bounding box center [144, 35] width 61 height 9
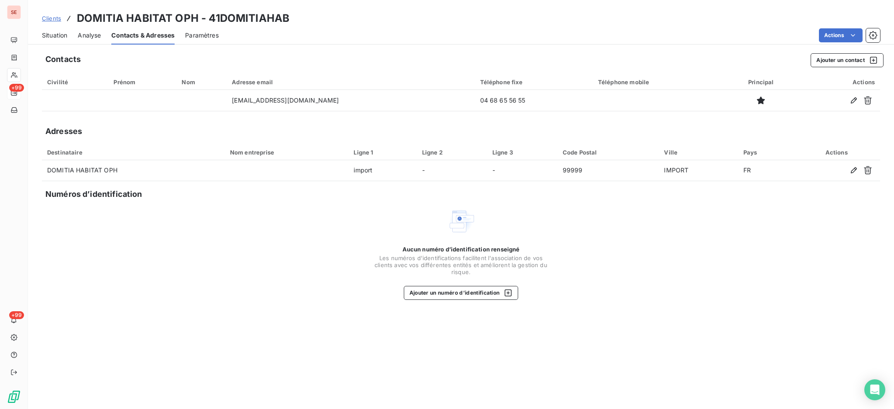
click at [63, 35] on span "Situation" at bounding box center [54, 35] width 25 height 9
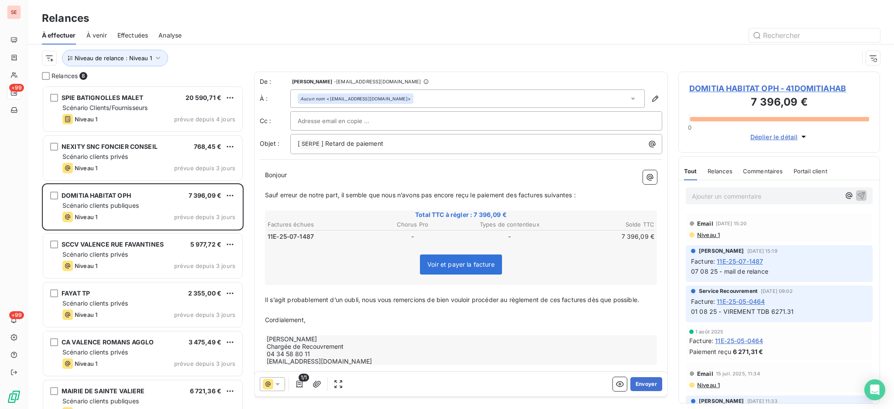
scroll to position [315, 193]
click at [403, 141] on p "[ SERPE ﻿ ] Retard de paiement" at bounding box center [479, 144] width 362 height 10
click at [637, 385] on button "Envoyer" at bounding box center [647, 384] width 32 height 14
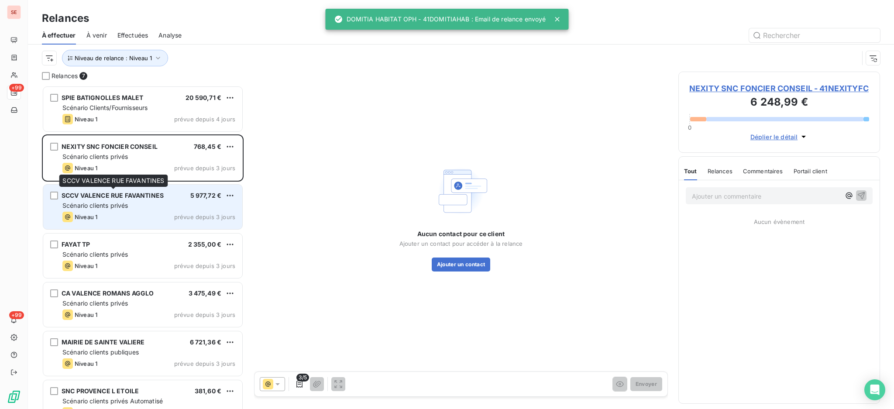
click at [116, 198] on span "SCCV VALENCE RUE FAVANTINES" at bounding box center [113, 195] width 102 height 7
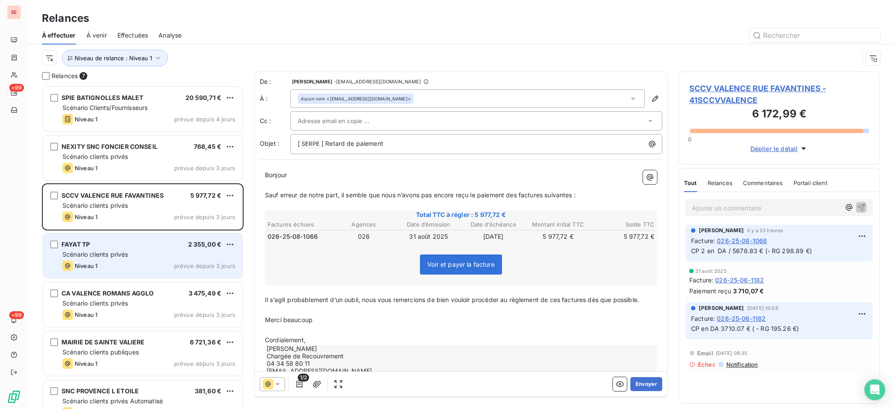
click at [115, 250] on div "Scénario clients privés" at bounding box center [148, 254] width 173 height 9
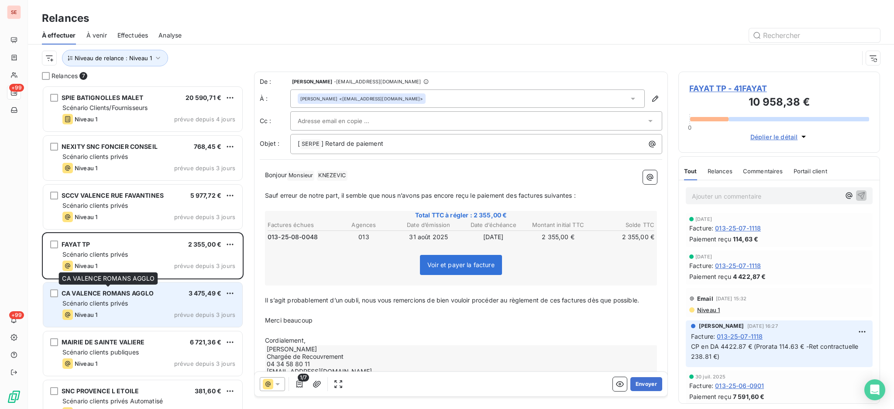
click at [107, 291] on span "CA VALENCE ROMANS AGGLO" at bounding box center [108, 293] width 92 height 7
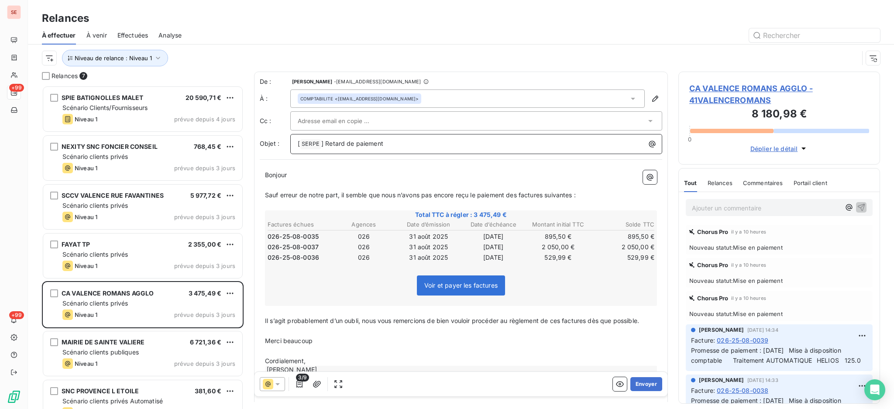
click at [402, 144] on p "[ SERPE ﻿ ] Retard de paiement" at bounding box center [479, 144] width 362 height 10
drag, startPoint x: 336, startPoint y: 339, endPoint x: 255, endPoint y: 326, distance: 81.8
click at [255, 326] on div "De : Agnès Dubuc - [EMAIL_ADDRESS][DOMAIN_NAME] À : COMPTABILITE <[EMAIL_ADDRES…" at bounding box center [461, 240] width 414 height 336
drag, startPoint x: 472, startPoint y: 142, endPoint x: 385, endPoint y: 132, distance: 87.9
click at [385, 132] on div "De : Agnès Dubuc - [EMAIL_ADDRESS][DOMAIN_NAME] À : COMPTABILITE <[EMAIL_ADDRES…" at bounding box center [461, 115] width 403 height 77
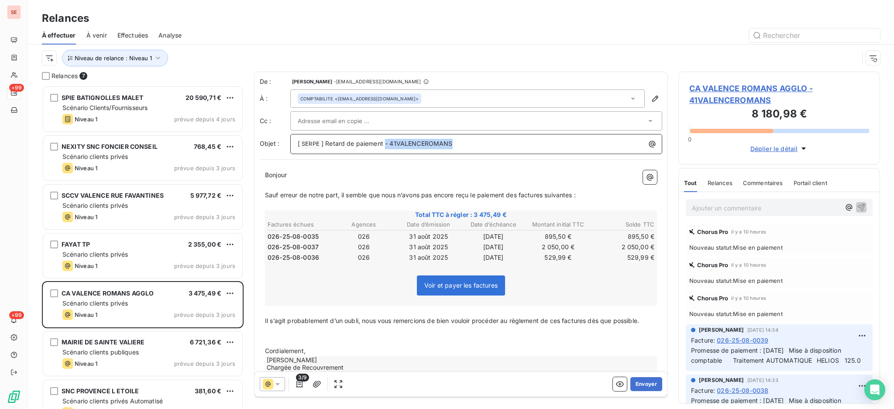
copy span "- 41VALENCEROMANS"
click at [788, 87] on span "CA VALENCE ROMANS AGGLO - 41VALENCEROMANS" at bounding box center [780, 95] width 180 height 24
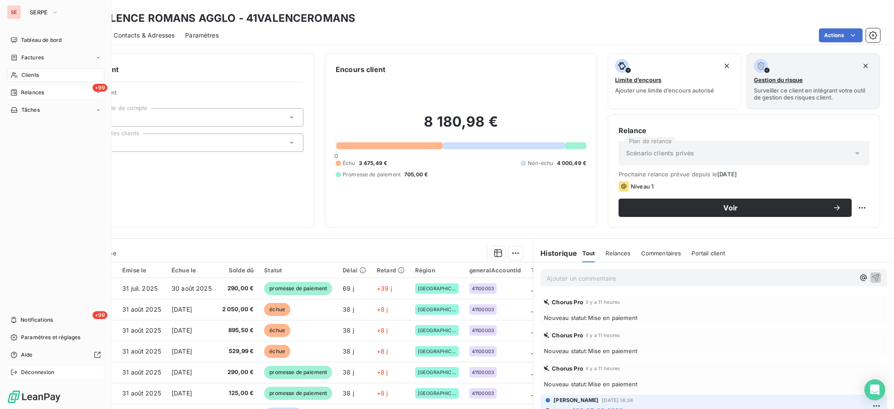
click at [32, 372] on span "Déconnexion" at bounding box center [38, 373] width 34 height 8
